Goal: Check status: Check status

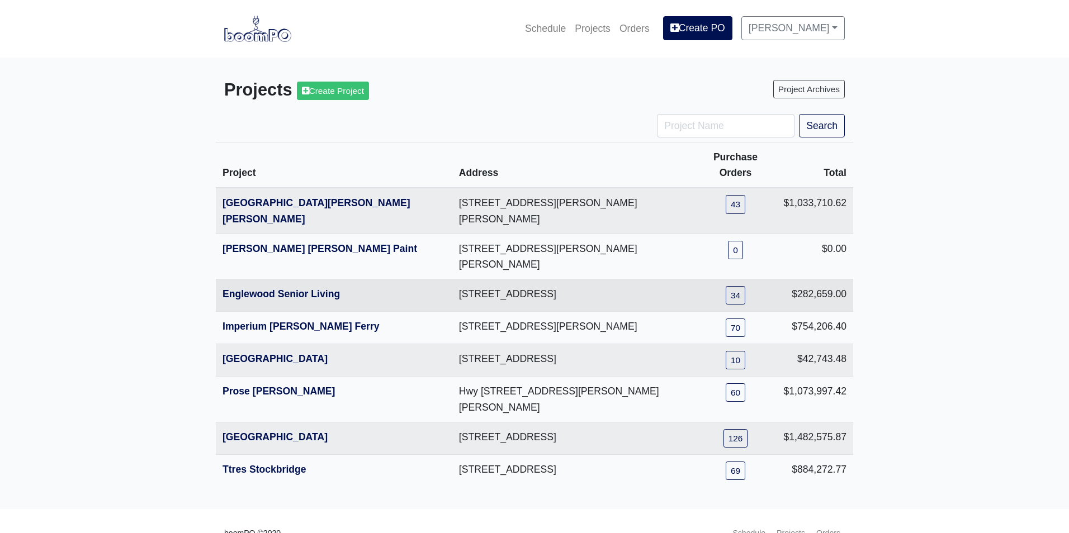
click at [280, 280] on th "Englewood Senior Living" at bounding box center [334, 296] width 237 height 32
click at [277, 289] on link "Englewood Senior Living" at bounding box center [281, 294] width 117 height 11
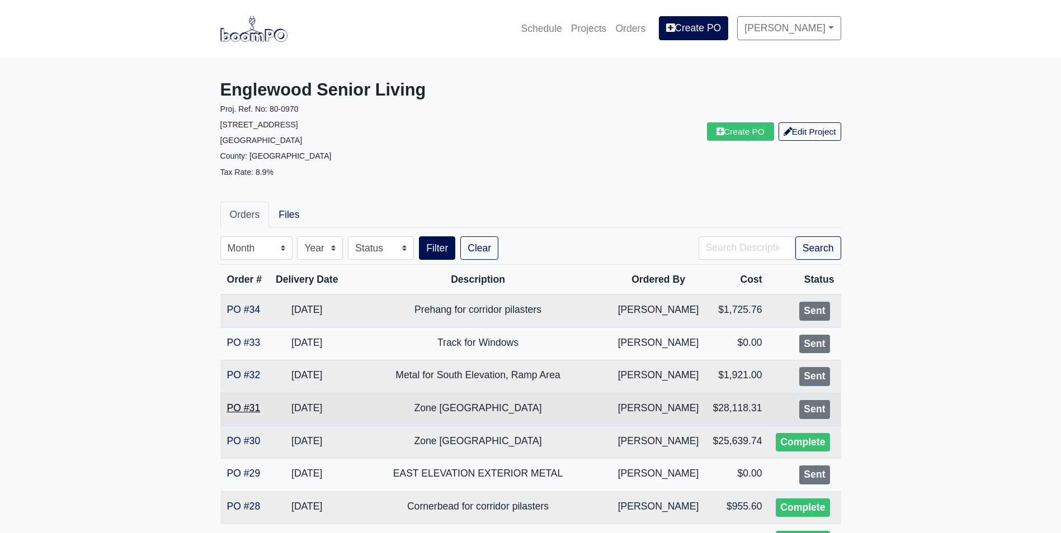
click at [240, 406] on link "PO #31" at bounding box center [244, 408] width 34 height 11
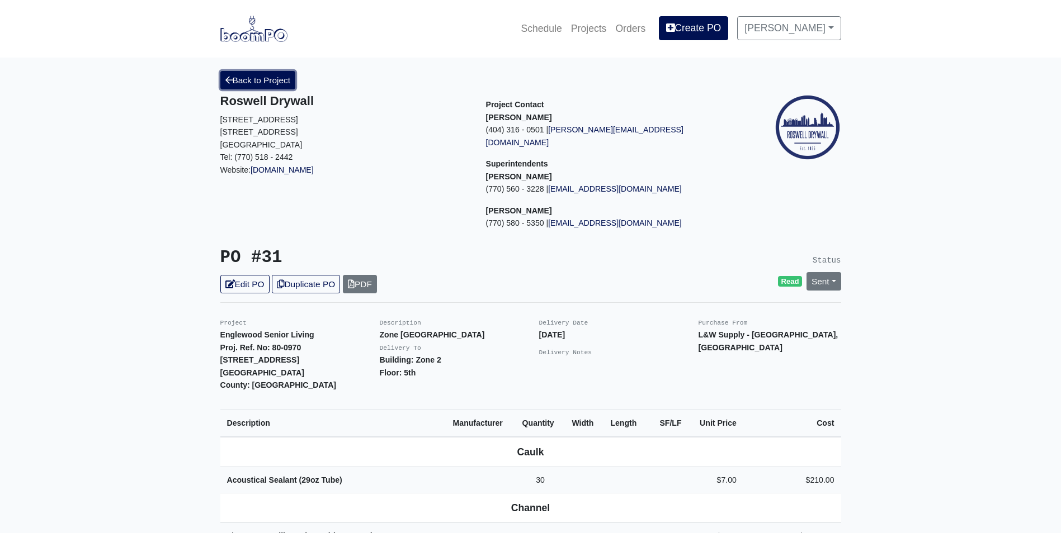
click at [245, 77] on link "Back to Project" at bounding box center [257, 80] width 75 height 18
